Goal: Use online tool/utility: Use online tool/utility

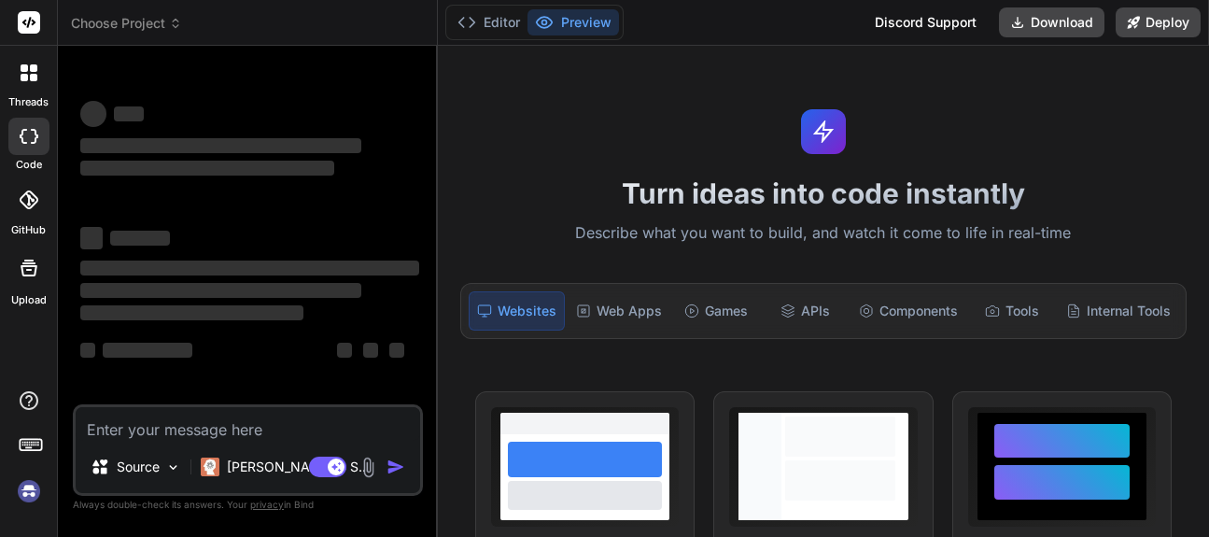
drag, startPoint x: 1194, startPoint y: 519, endPoint x: 1195, endPoint y: 531, distance: 12.3
click at [1195, 531] on div "Turn ideas into code instantly Describe what you want to build, and watch it co…" at bounding box center [823, 291] width 771 height 491
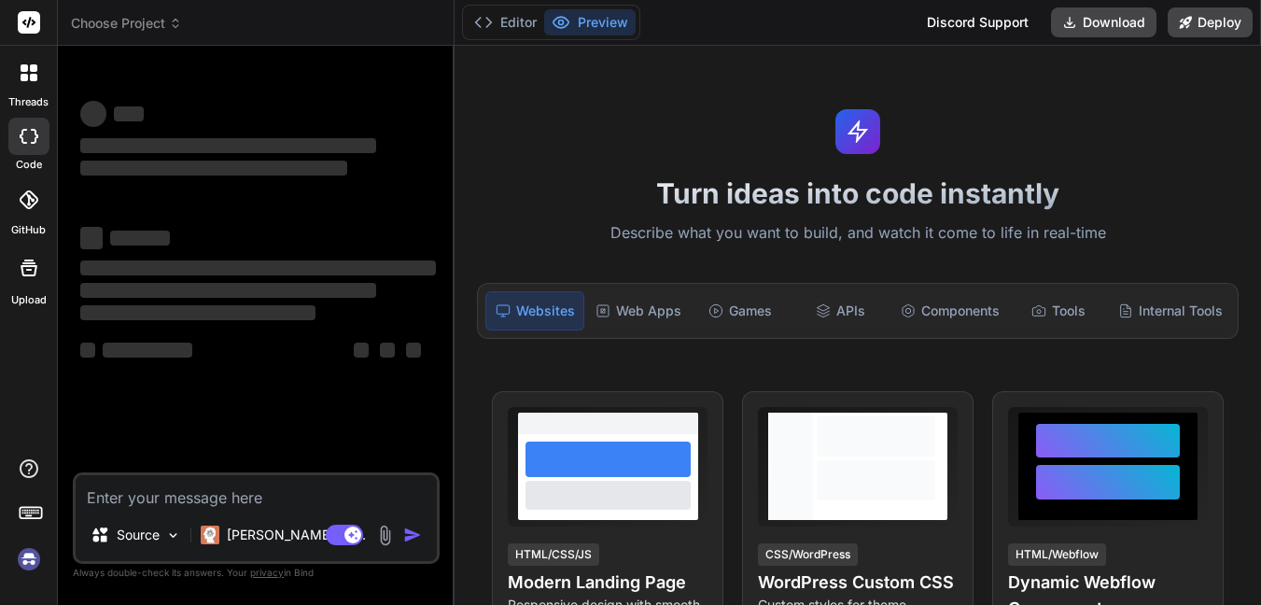
type textarea "x"
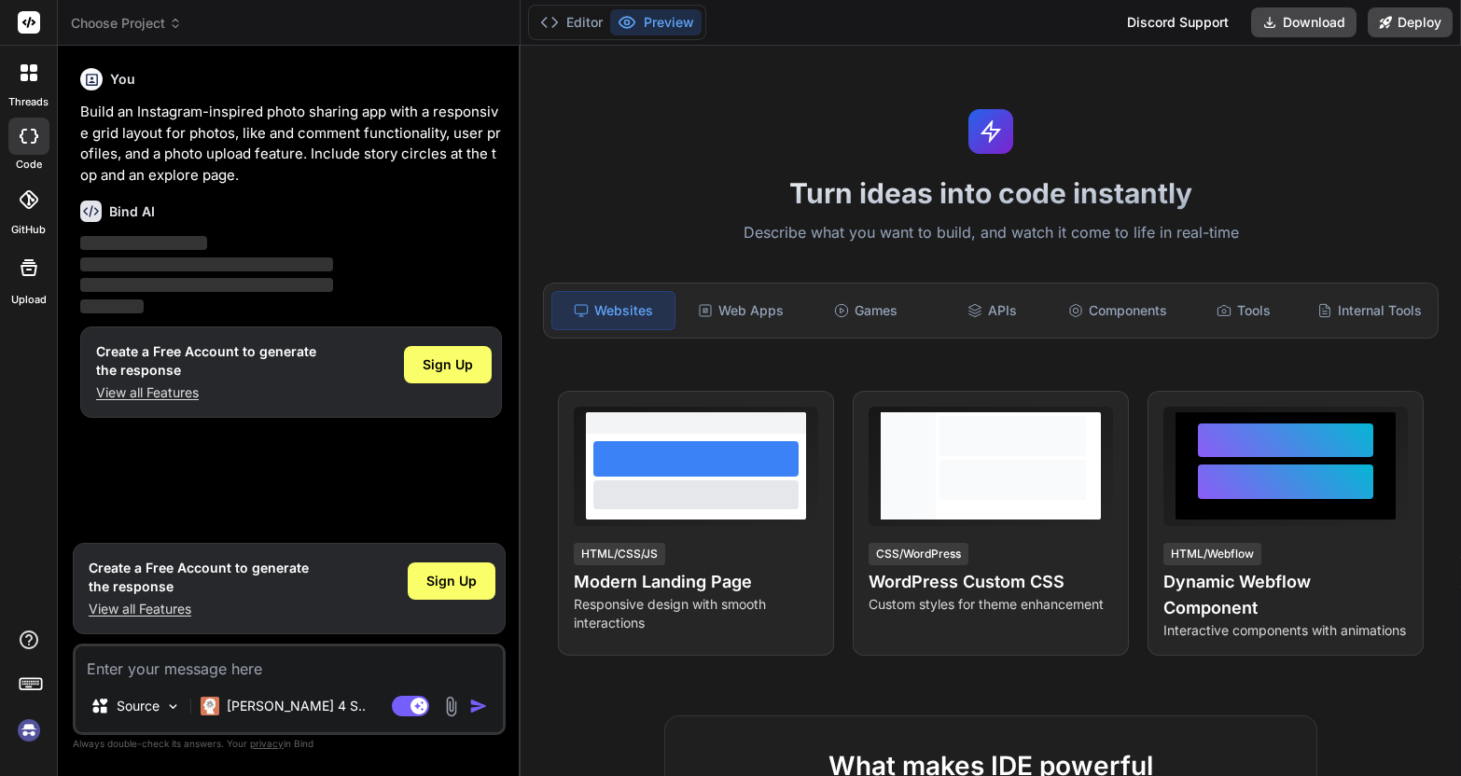
type textarea "x"
